Goal: Task Accomplishment & Management: Use online tool/utility

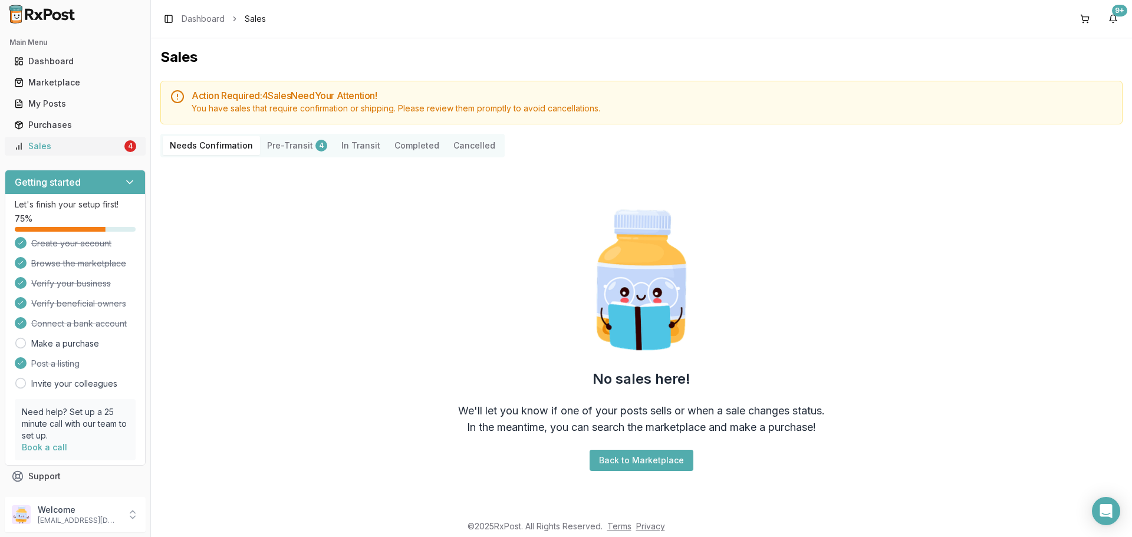
click at [114, 147] on div "Sales" at bounding box center [68, 146] width 108 height 12
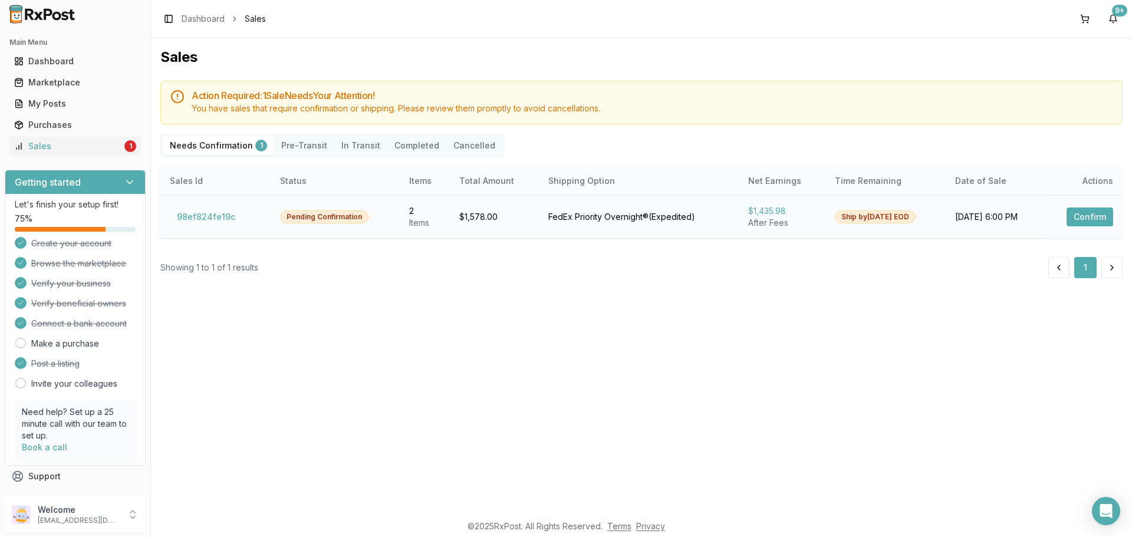
click at [1079, 222] on button "Confirm" at bounding box center [1090, 217] width 47 height 19
